Goal: Task Accomplishment & Management: Manage account settings

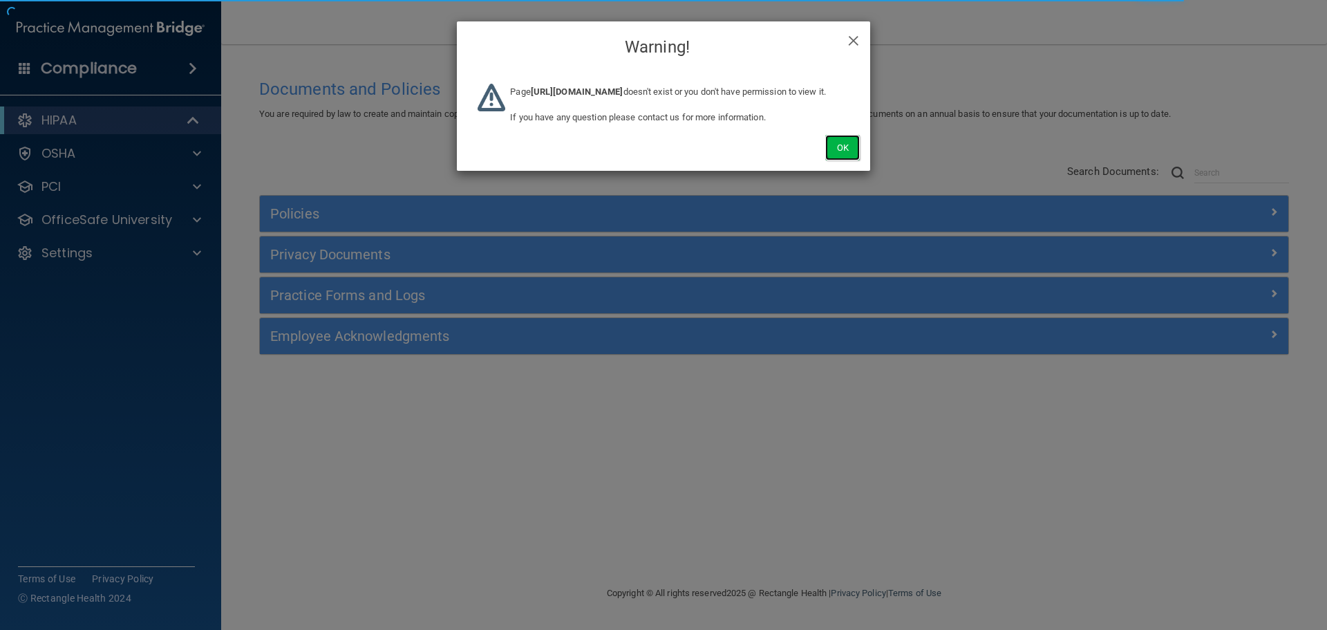
click at [848, 160] on button "Ok" at bounding box center [842, 148] width 35 height 26
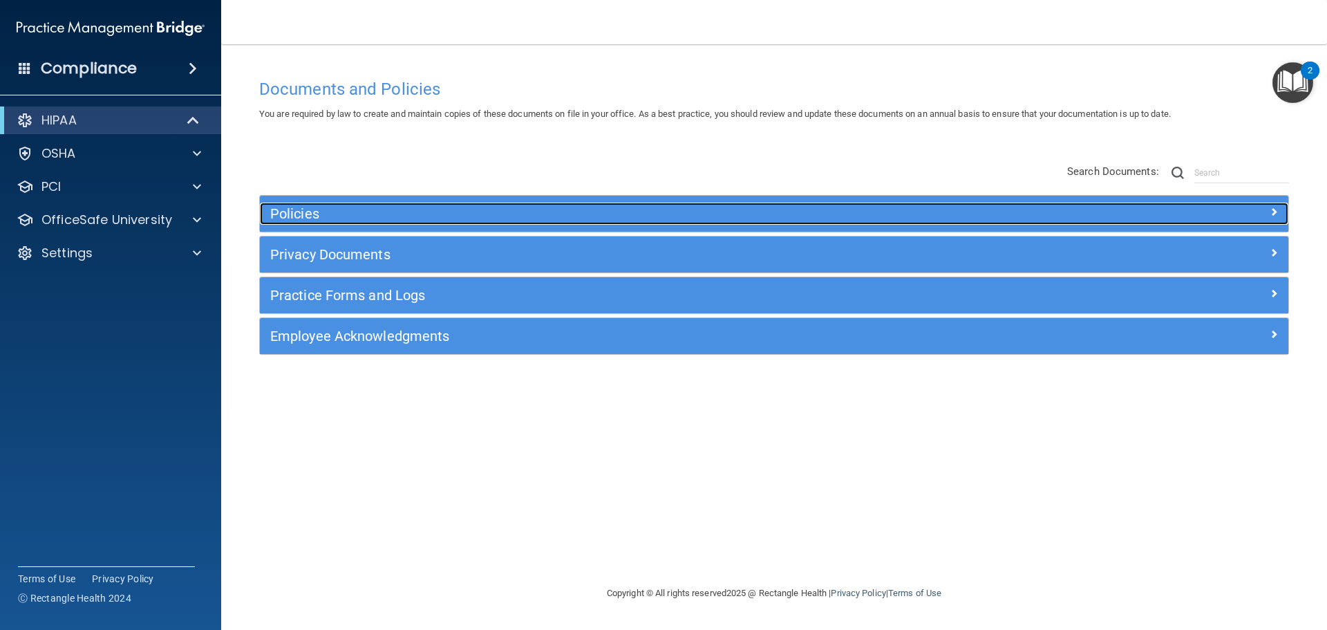
click at [675, 220] on h5 "Policies" at bounding box center [645, 213] width 751 height 15
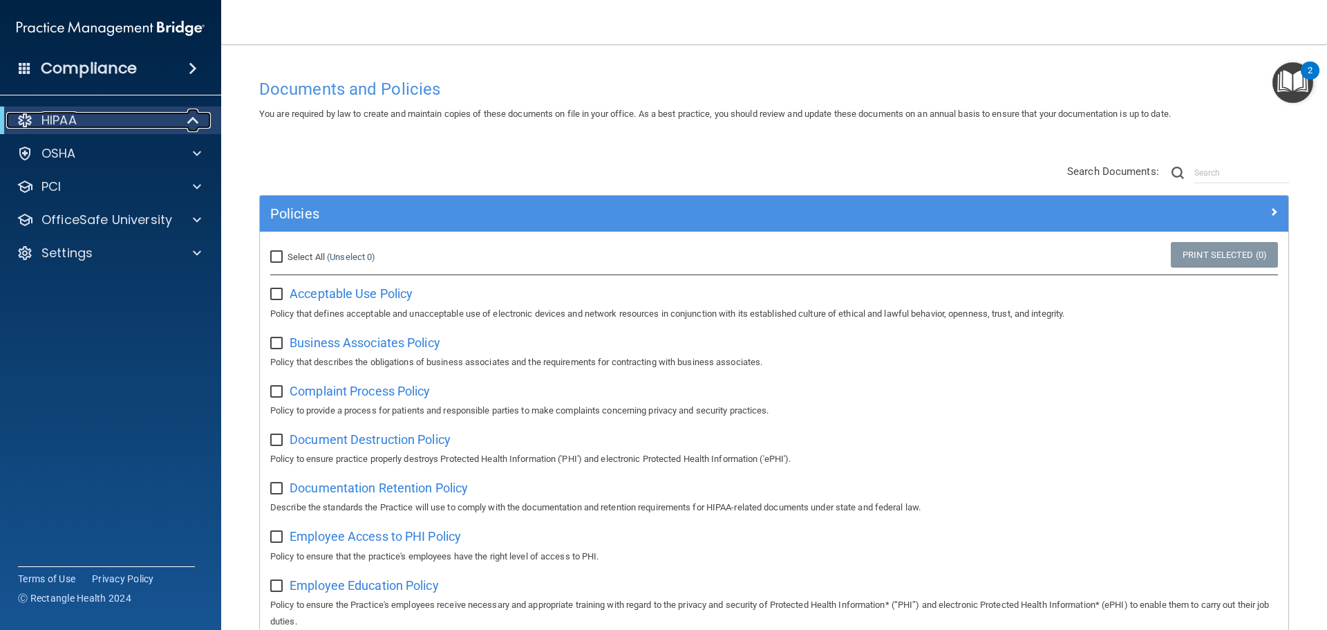
click at [180, 117] on div at bounding box center [194, 120] width 34 height 17
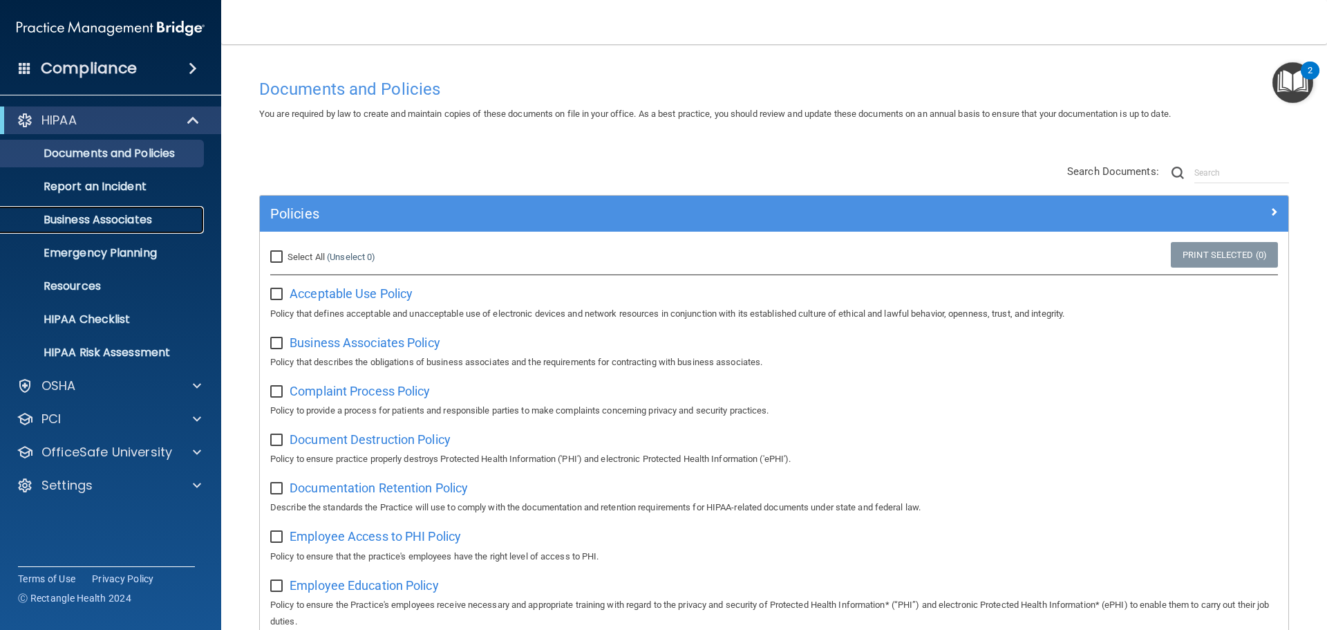
click at [86, 220] on p "Business Associates" at bounding box center [103, 220] width 189 height 14
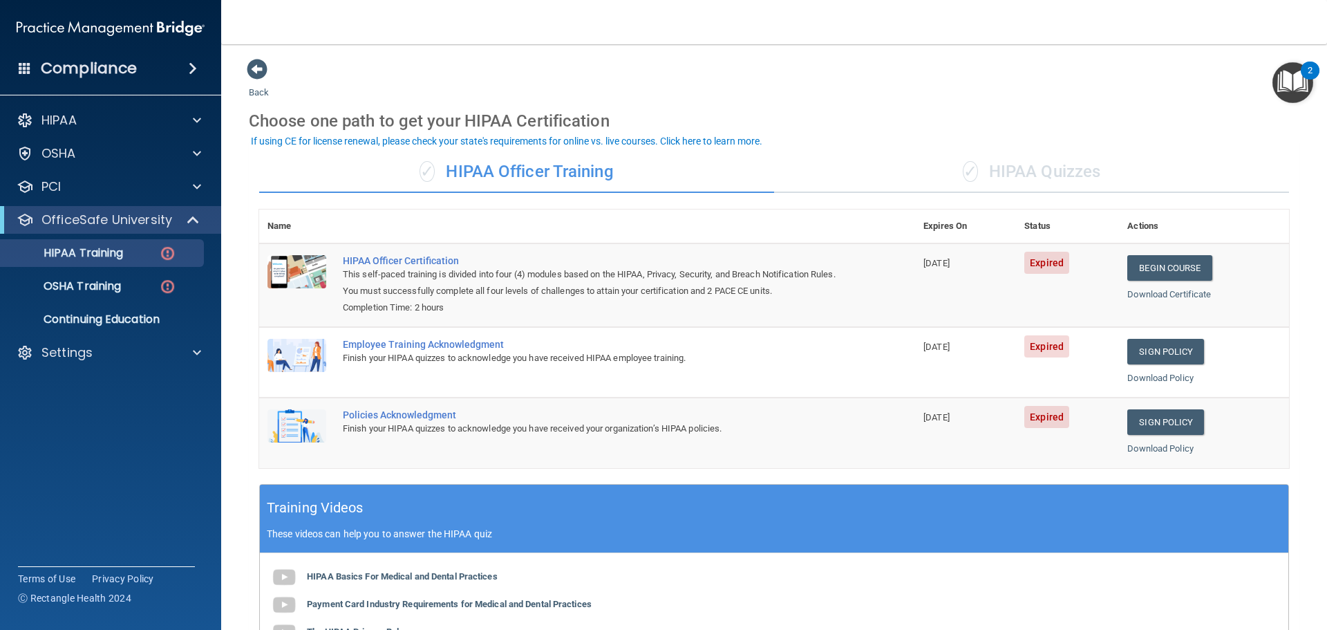
click at [1017, 174] on div "✓ HIPAA Quizzes" at bounding box center [1031, 171] width 515 height 41
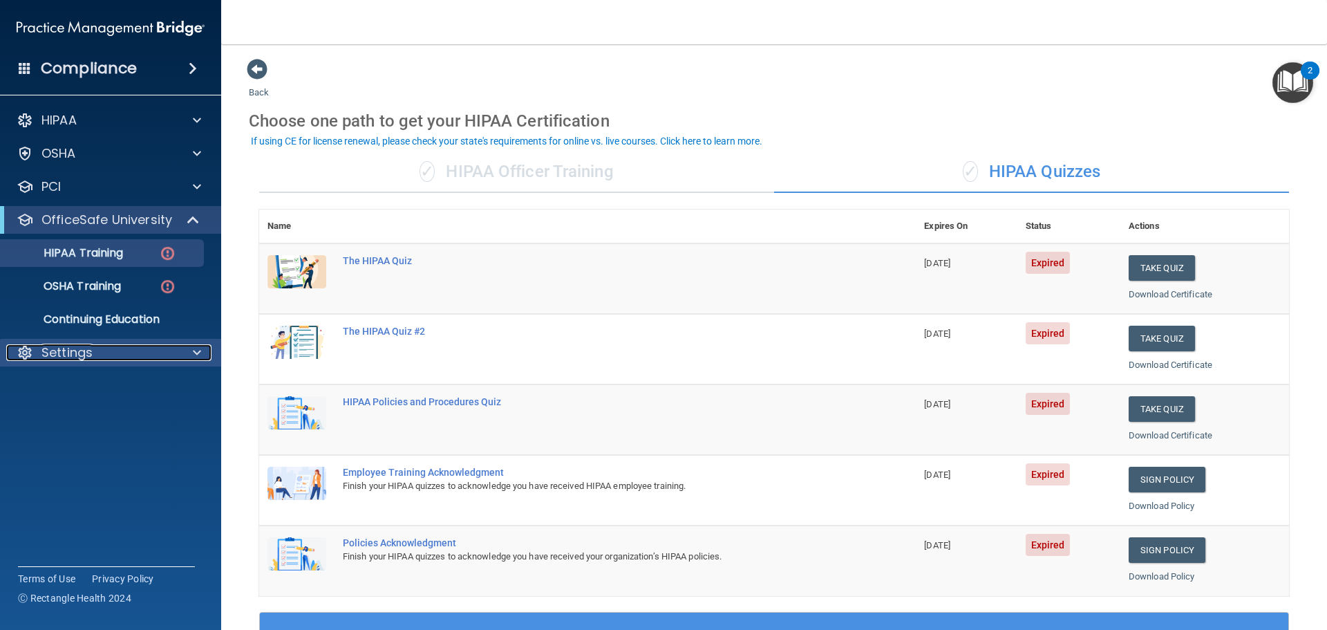
click at [180, 360] on div at bounding box center [195, 352] width 35 height 17
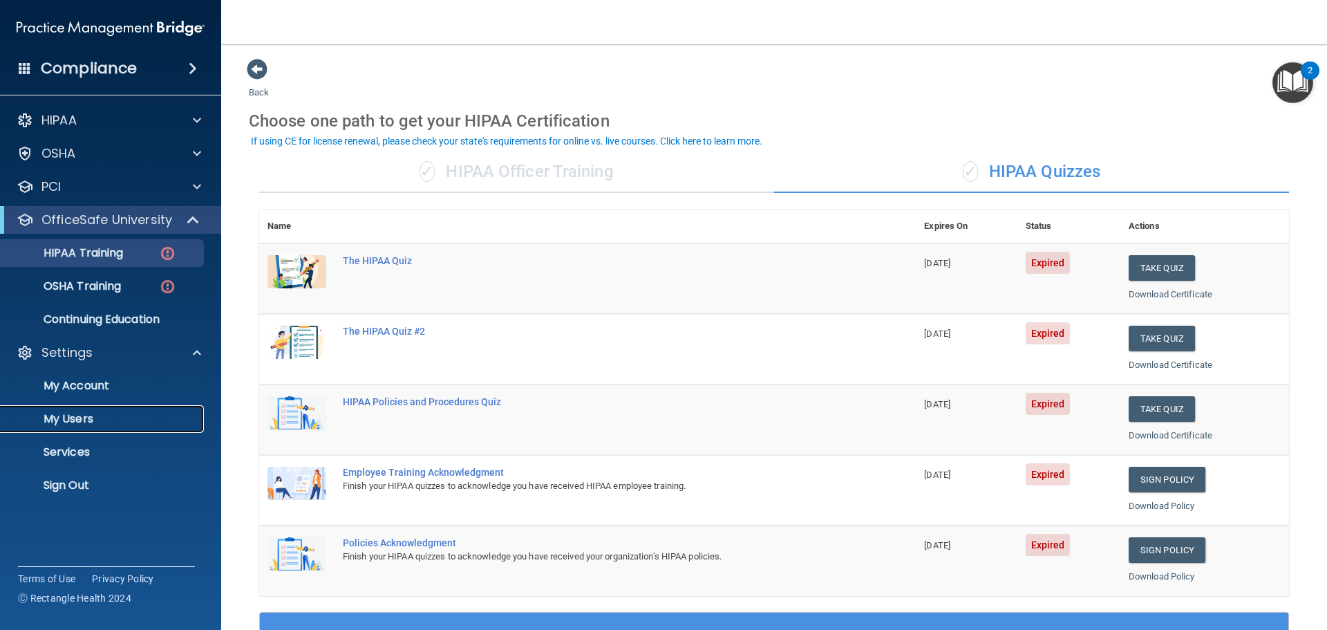
click at [122, 419] on p "My Users" at bounding box center [103, 419] width 189 height 14
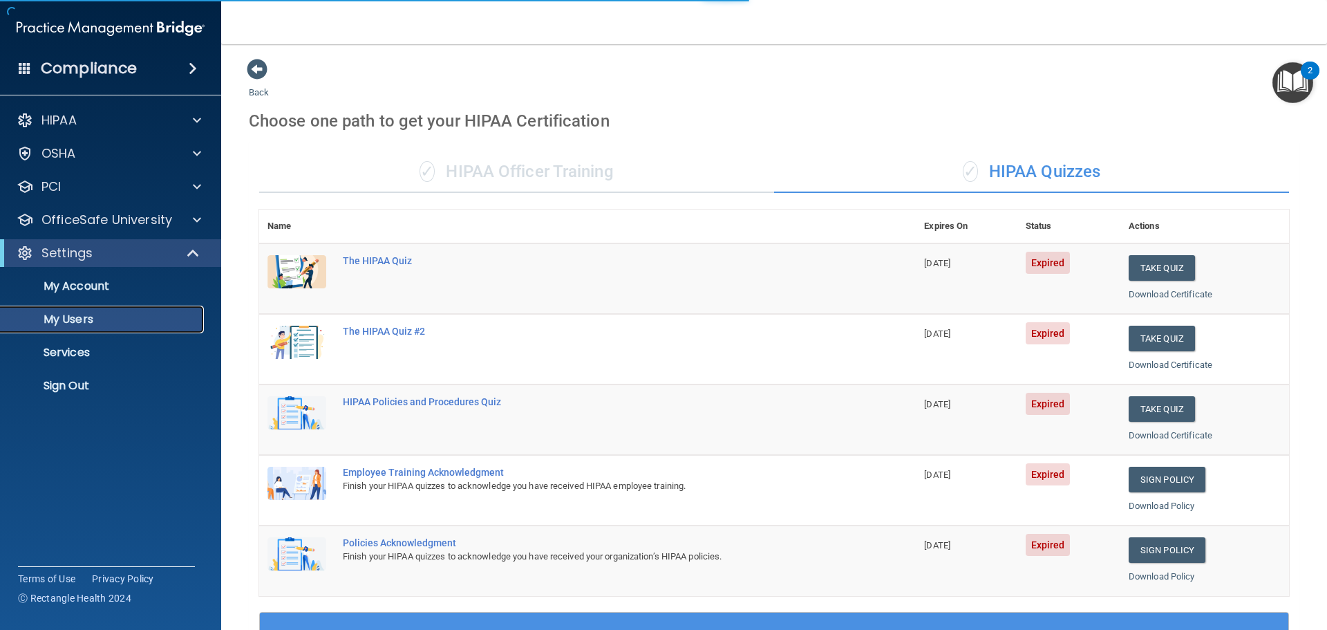
select select "20"
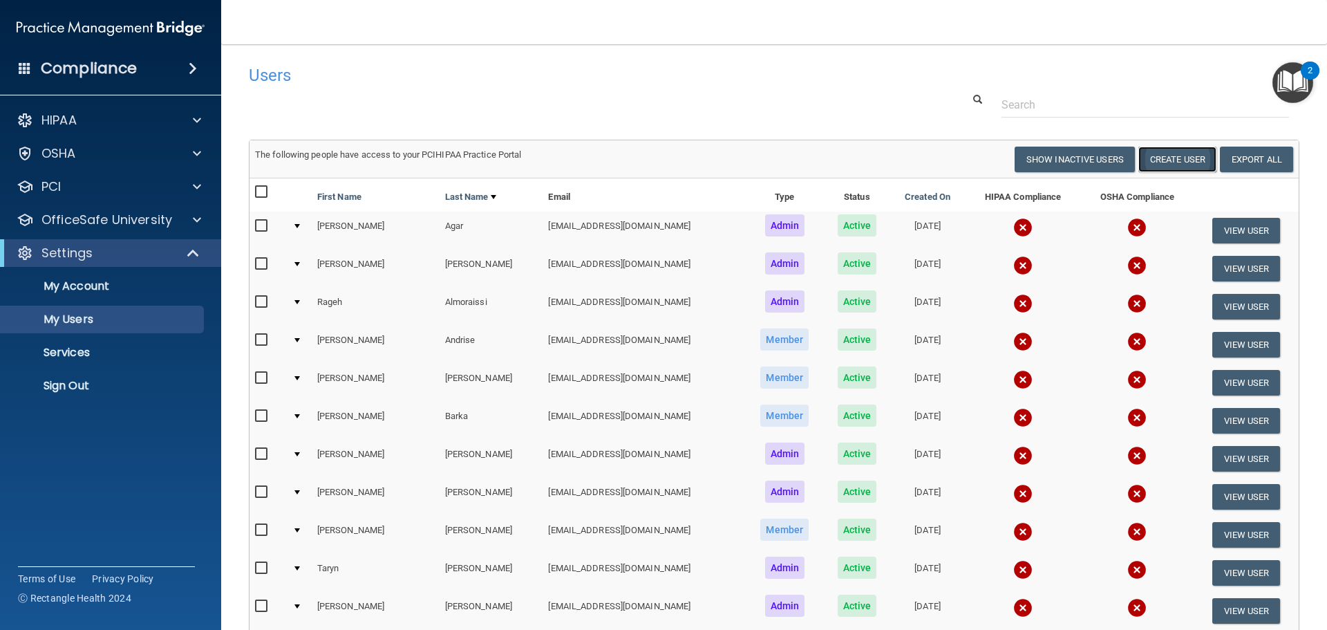
click at [1157, 156] on button "Create User" at bounding box center [1177, 160] width 78 height 26
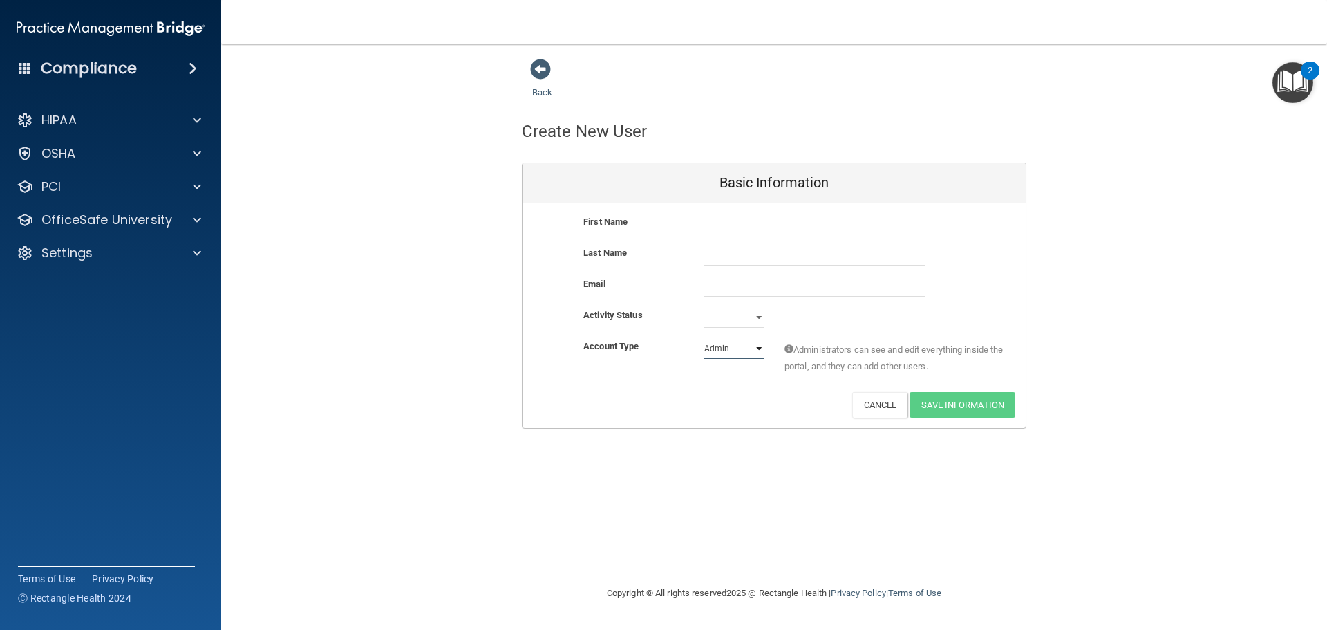
click at [705, 350] on select "Admin Member" at bounding box center [733, 348] width 59 height 21
select select "practice_member"
click at [704, 338] on select "Admin Member" at bounding box center [733, 348] width 59 height 21
click at [705, 319] on select "Active Inactive" at bounding box center [733, 317] width 59 height 21
select select "active"
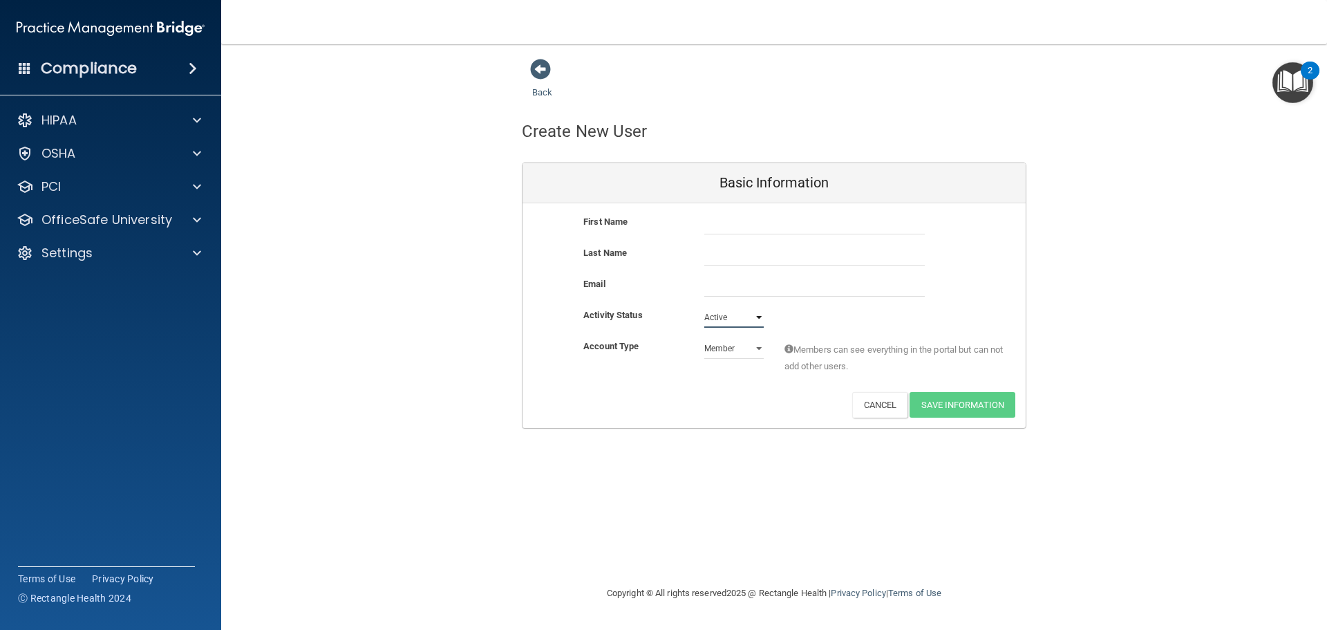
click at [704, 307] on select "Active Inactive" at bounding box center [733, 317] width 59 height 21
